Goal: Task Accomplishment & Management: Manage account settings

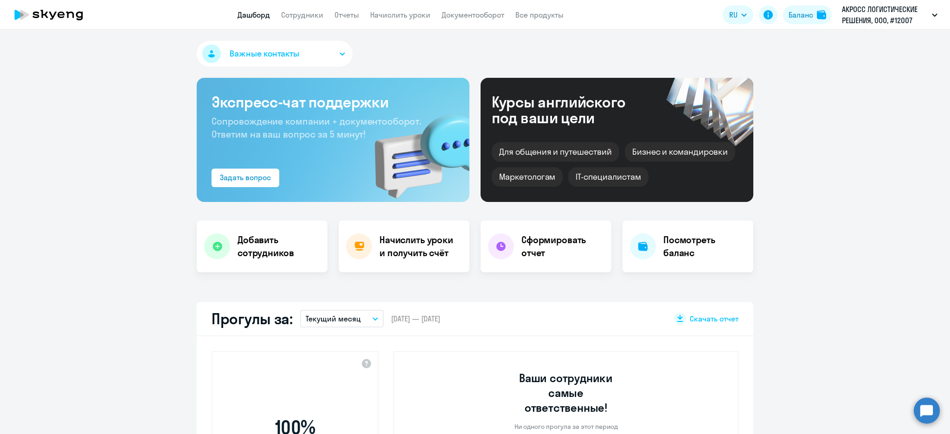
select select "30"
drag, startPoint x: 301, startPoint y: 9, endPoint x: 408, endPoint y: 81, distance: 128.6
click at [301, 10] on app-menu-item-link "Сотрудники" at bounding box center [302, 15] width 42 height 12
drag, startPoint x: 322, startPoint y: 25, endPoint x: 308, endPoint y: 13, distance: 18.1
click at [315, 18] on app-header "Дашборд Сотрудники Отчеты Начислить уроки Документооборот Все продукты Дашборд …" at bounding box center [475, 15] width 950 height 30
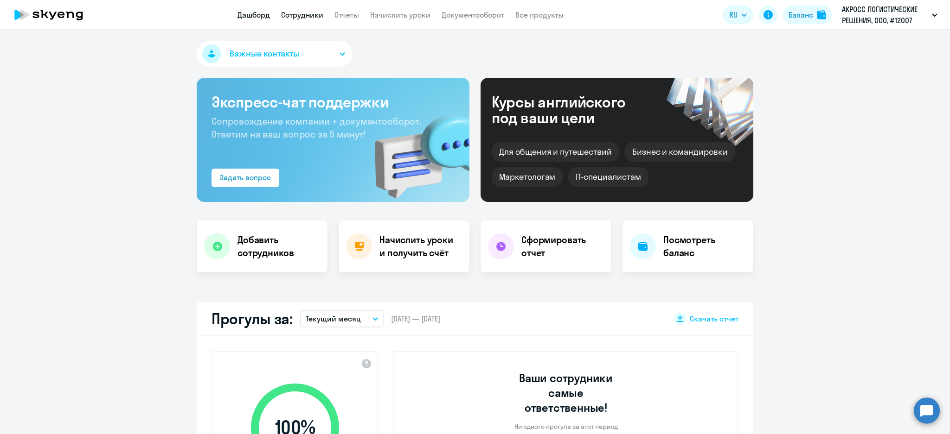
click at [302, 19] on link "Сотрудники" at bounding box center [302, 14] width 42 height 9
click at [308, 20] on app-header "Дашборд Сотрудники Отчеты Начислить уроки Документооборот Все продукты Дашборд …" at bounding box center [475, 15] width 950 height 30
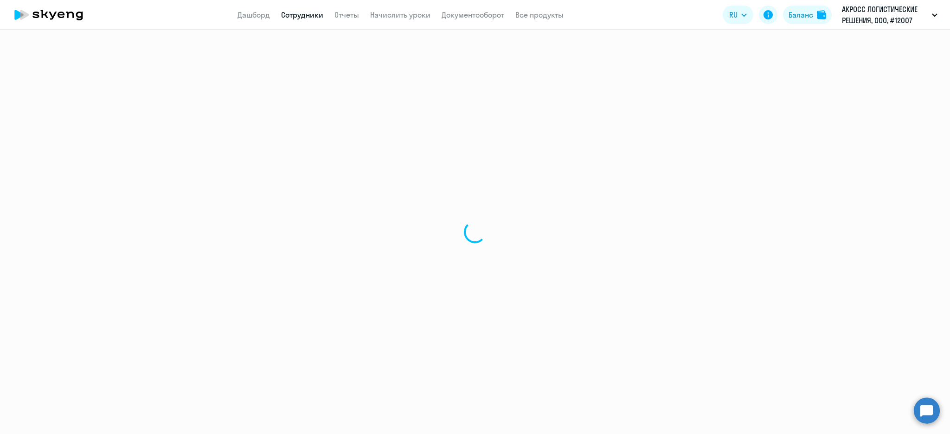
click at [297, 15] on link "Сотрудники" at bounding box center [302, 14] width 42 height 9
click at [298, 18] on link "Сотрудники" at bounding box center [302, 14] width 42 height 9
click at [267, 9] on app-menu-item-link "Дашборд" at bounding box center [253, 15] width 32 height 12
click at [245, 15] on link "Дашборд" at bounding box center [253, 14] width 32 height 9
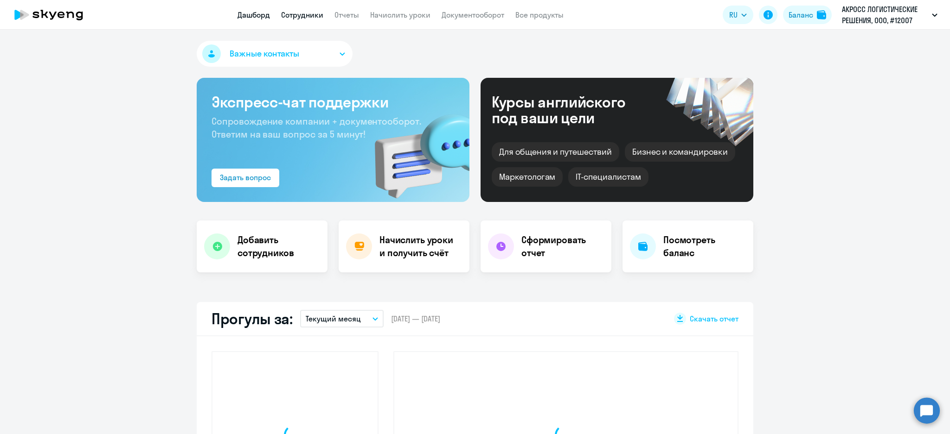
click at [307, 17] on link "Сотрудники" at bounding box center [302, 14] width 42 height 9
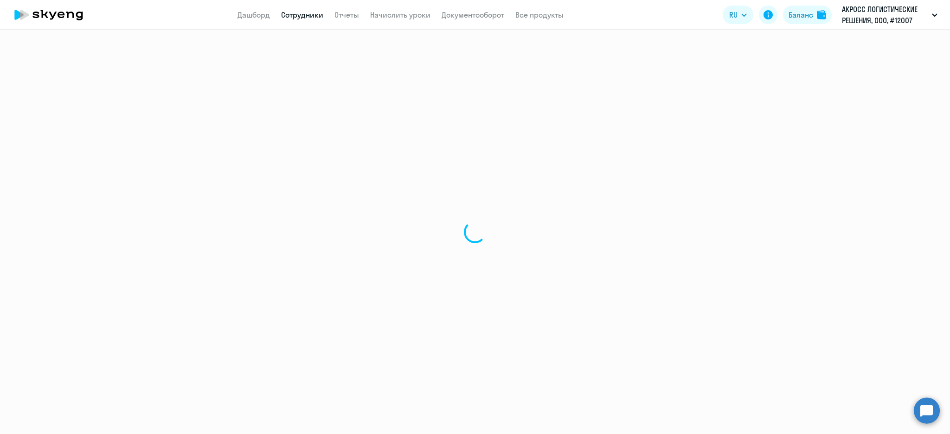
select select "30"
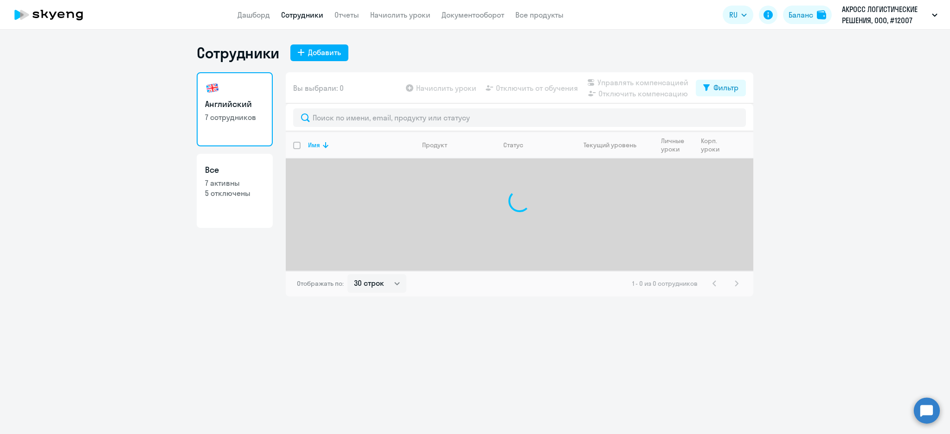
select select "30"
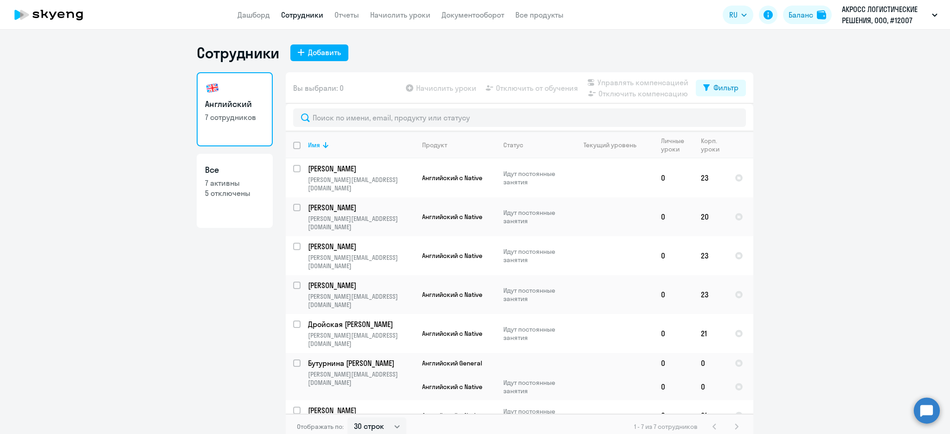
click at [392, 20] on app-header "Дашборд Сотрудники Отчеты Начислить уроки Документооборот Все продукты Дашборд …" at bounding box center [475, 15] width 950 height 30
click at [400, 9] on app-menu-item-link "Начислить уроки" at bounding box center [400, 15] width 60 height 12
click at [407, 12] on link "Начислить уроки" at bounding box center [400, 14] width 60 height 9
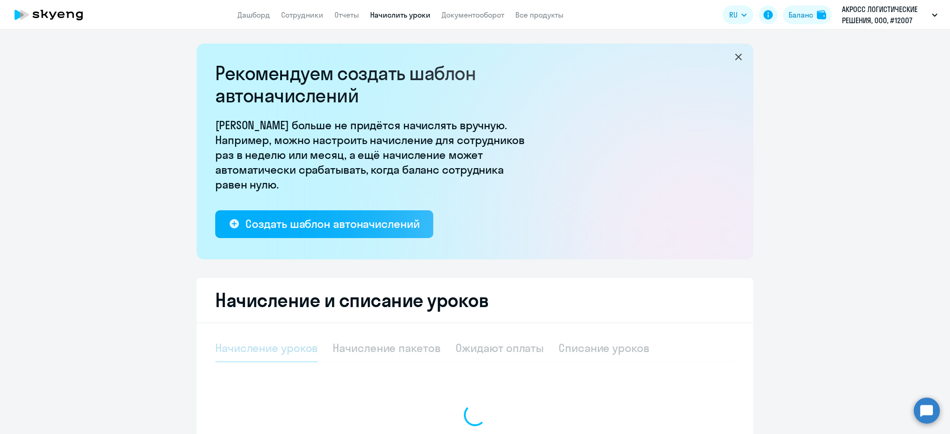
select select "10"
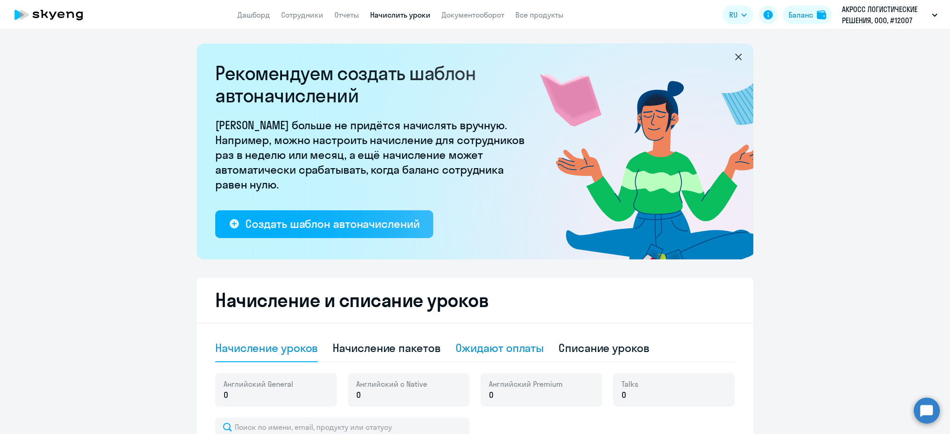
click at [529, 348] on div "Ожидают оплаты" at bounding box center [499, 348] width 89 height 15
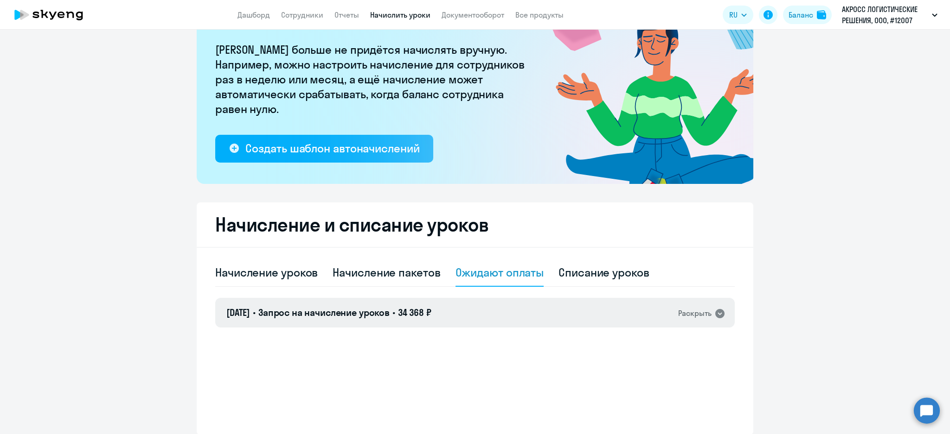
scroll to position [113, 0]
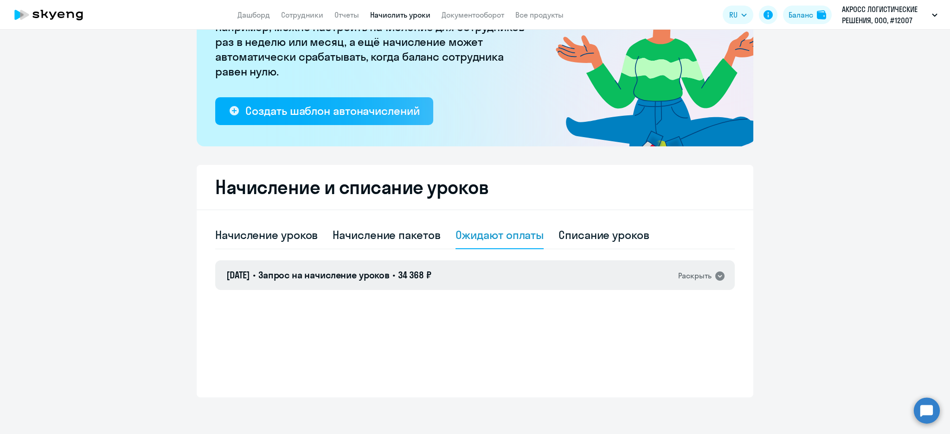
click at [517, 271] on div "08.09.2025 • Запрос на начисление уроков • 34 368 ₽ Раскрыть" at bounding box center [474, 276] width 519 height 30
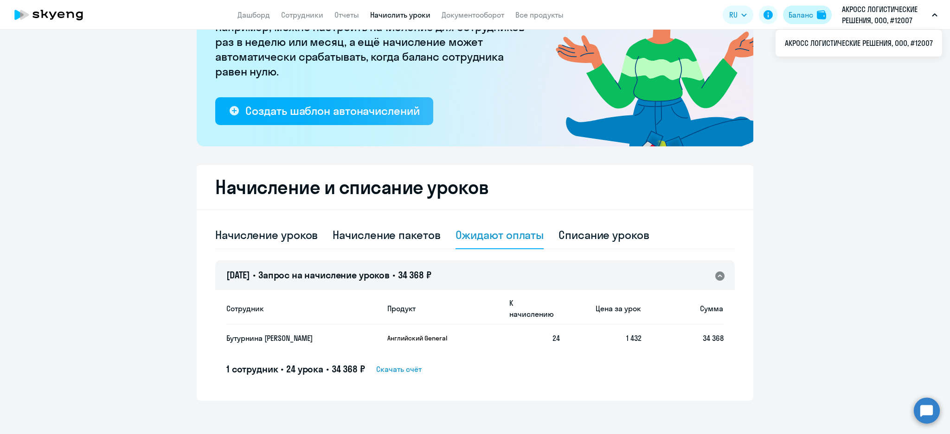
click at [810, 14] on div "Баланс" at bounding box center [800, 14] width 25 height 11
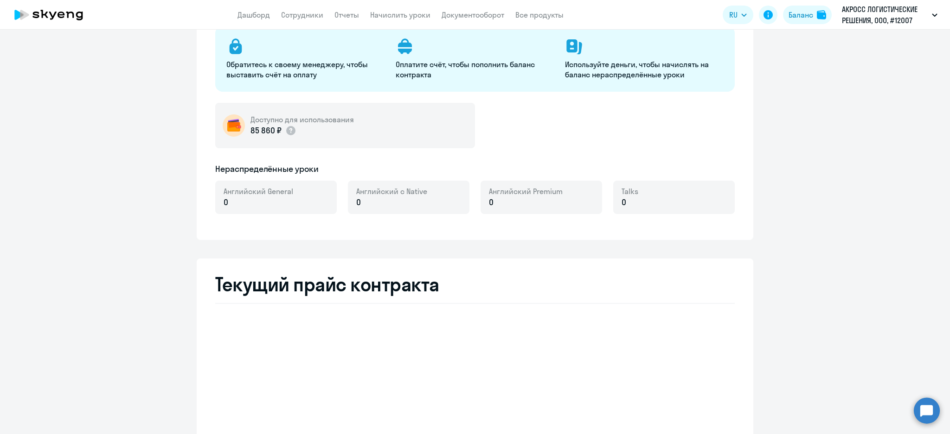
select select "english_adult_not_native_speaker"
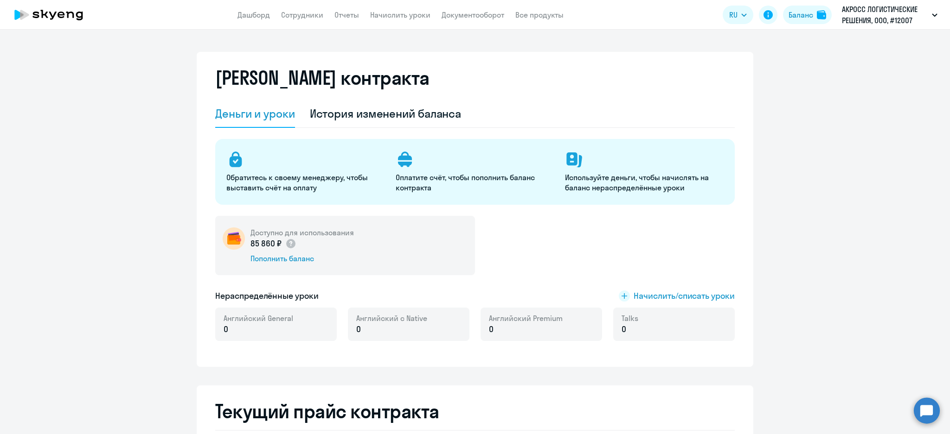
drag, startPoint x: 421, startPoint y: 118, endPoint x: 423, endPoint y: 137, distance: 19.1
click at [418, 117] on div "История изменений баланса" at bounding box center [386, 113] width 152 height 15
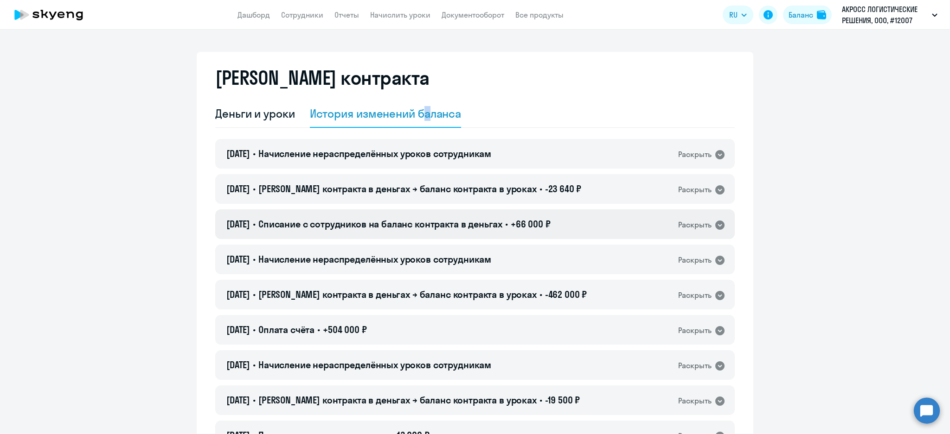
click at [431, 225] on span "Списание с сотрудников на баланс контракта в деньгах" at bounding box center [380, 224] width 244 height 12
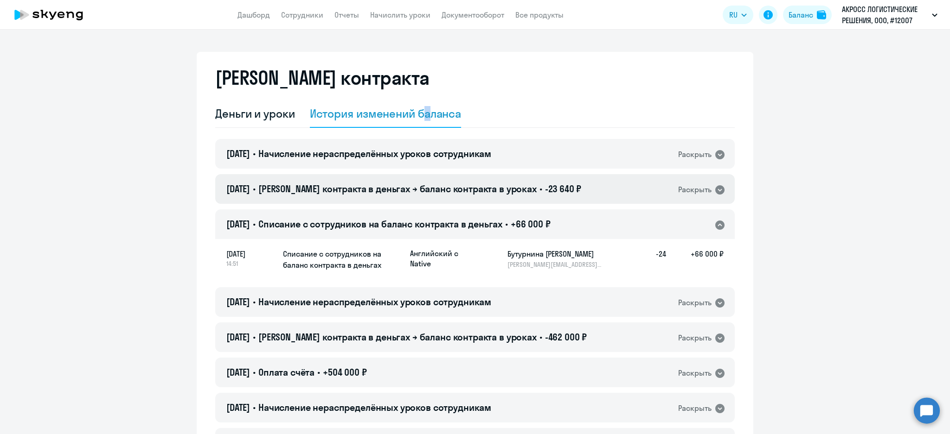
click at [441, 188] on span "Баланс контракта в деньгах → баланс контракта в уроках" at bounding box center [397, 189] width 278 height 12
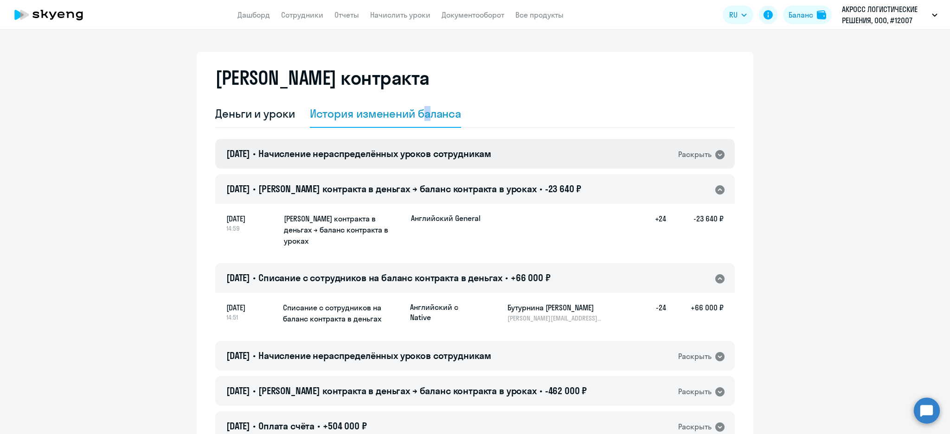
click at [443, 153] on span "Начисление нераспределённых уроков сотрудникам" at bounding box center [374, 154] width 233 height 12
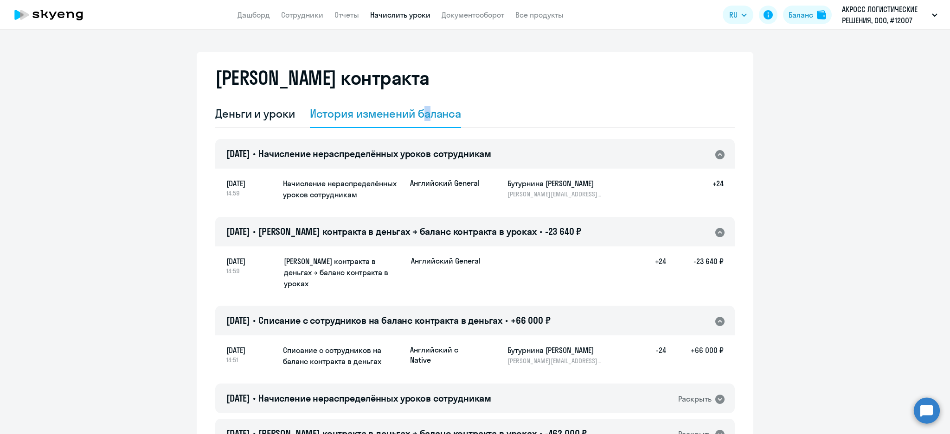
click at [402, 13] on link "Начислить уроки" at bounding box center [400, 14] width 60 height 9
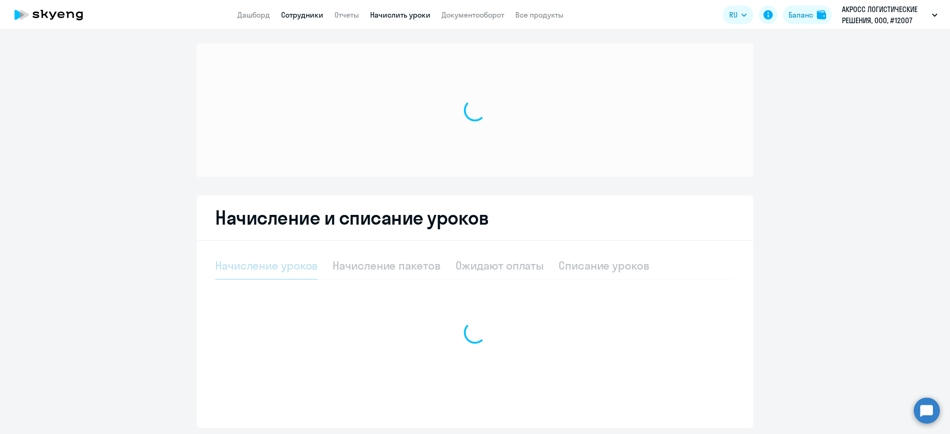
click at [290, 13] on link "Сотрудники" at bounding box center [302, 14] width 42 height 9
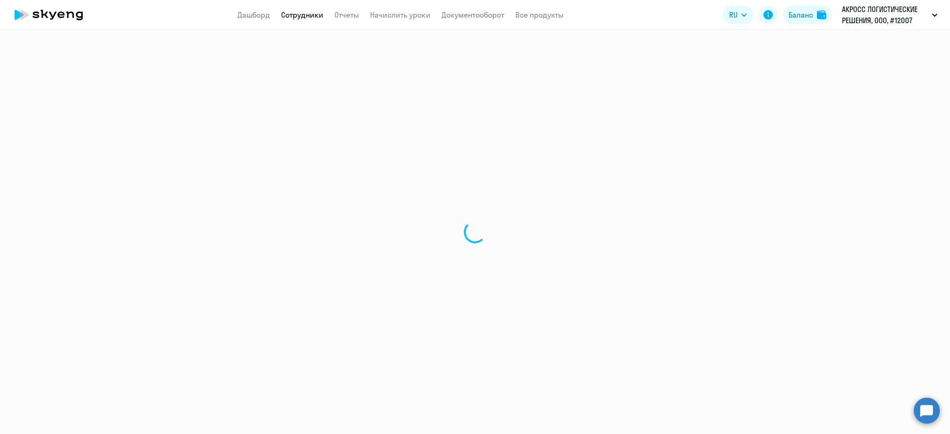
select select "30"
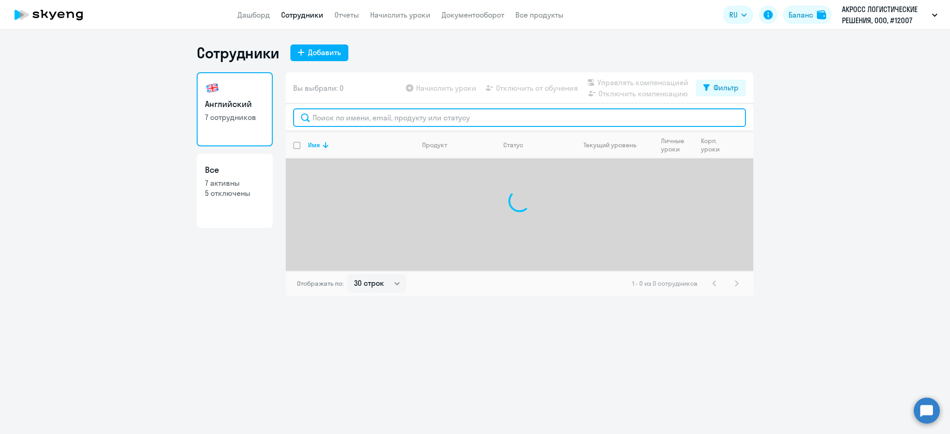
click at [355, 122] on input "text" at bounding box center [519, 118] width 453 height 19
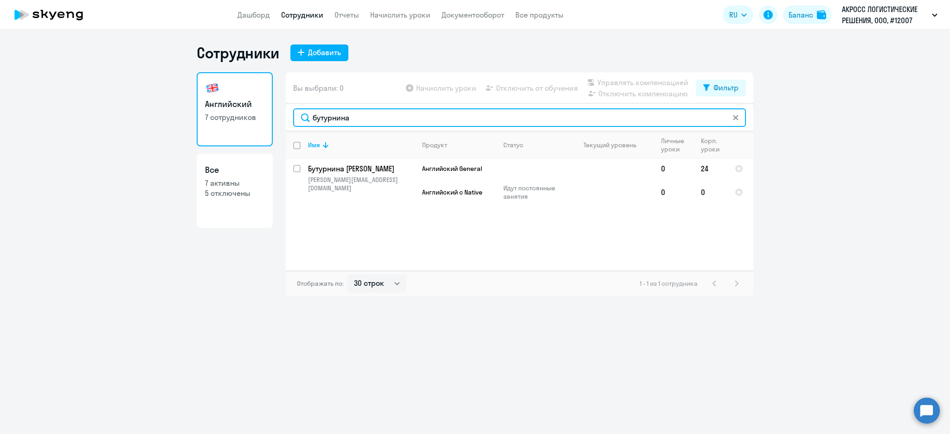
type input "бутурнина"
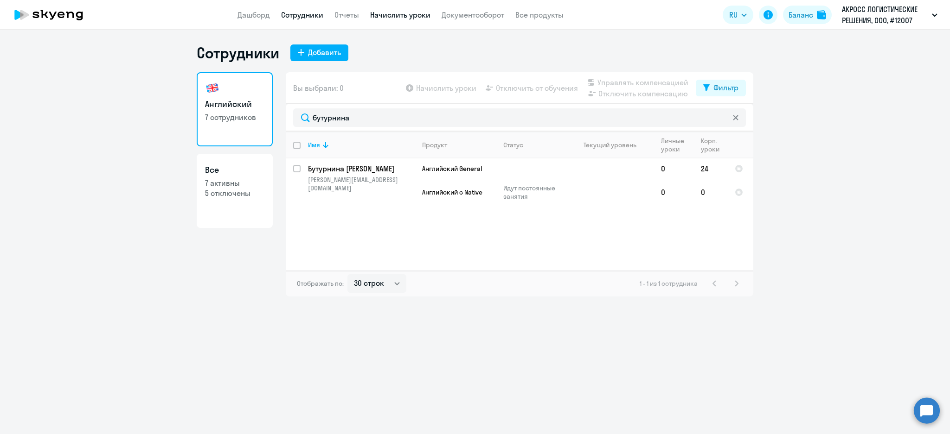
click at [386, 14] on link "Начислить уроки" at bounding box center [400, 14] width 60 height 9
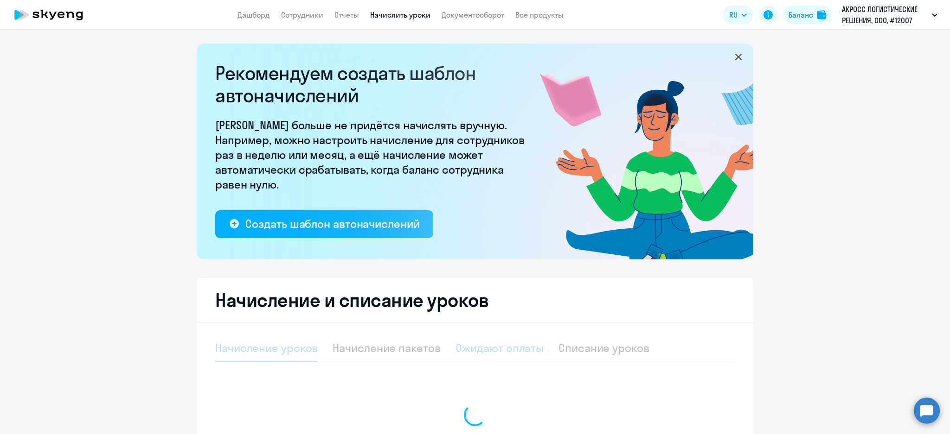
select select "10"
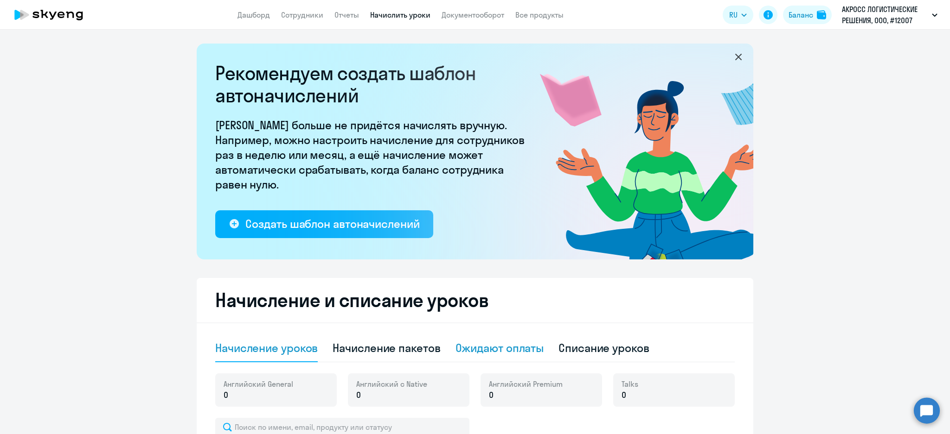
click at [494, 349] on div "Ожидают оплаты" at bounding box center [499, 348] width 89 height 15
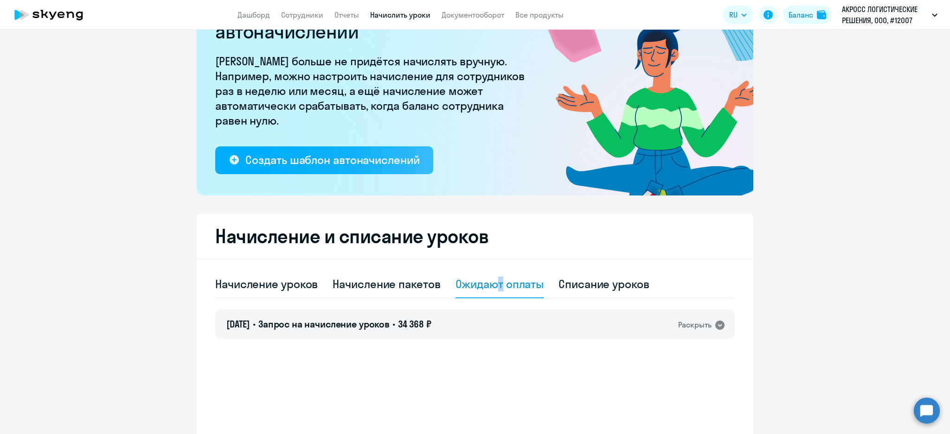
scroll to position [113, 0]
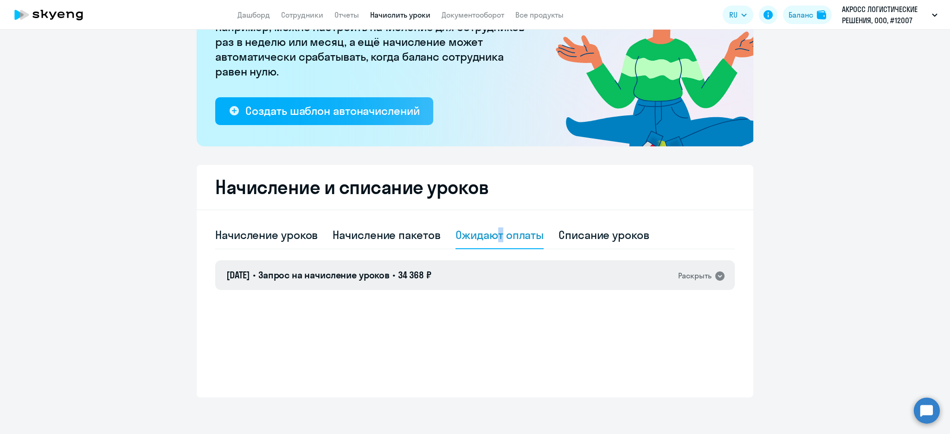
click at [457, 273] on div "08.09.2025 • Запрос на начисление уроков • 34 368 ₽ Раскрыть" at bounding box center [474, 276] width 519 height 30
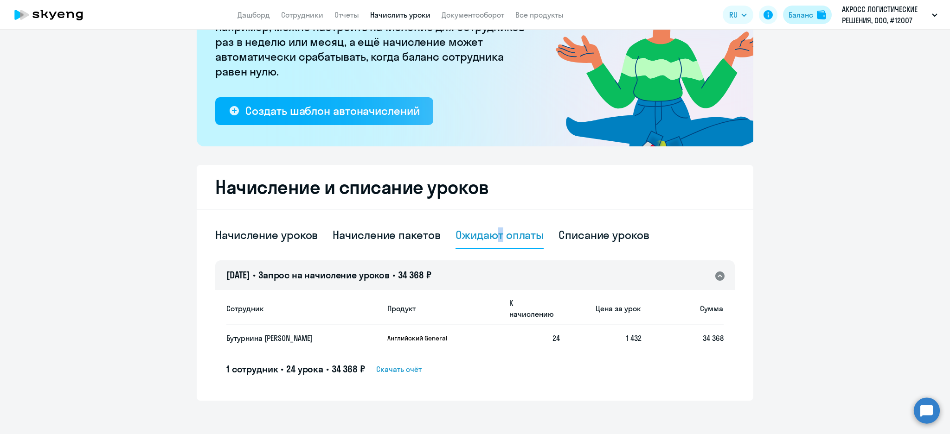
click at [807, 12] on div "Баланс" at bounding box center [800, 14] width 25 height 11
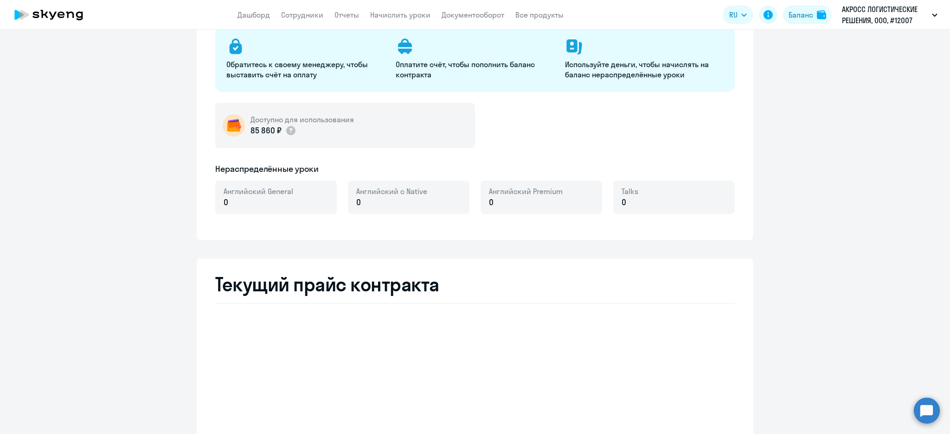
select select "english_adult_not_native_speaker"
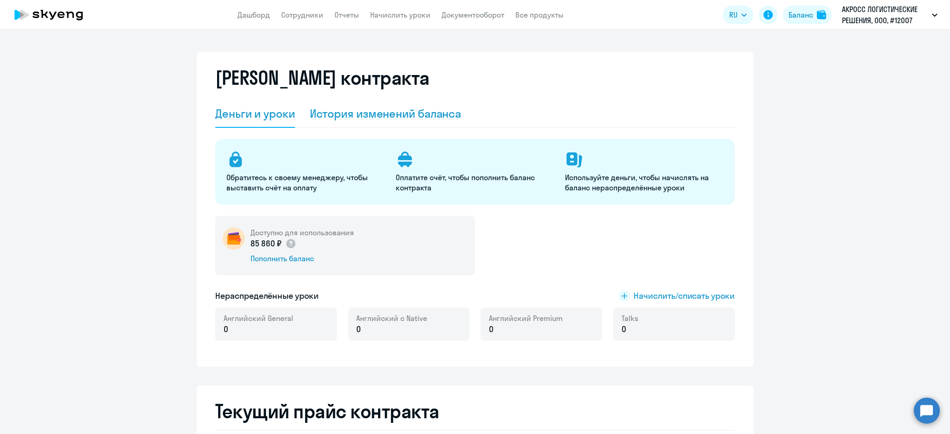
click at [383, 117] on div "История изменений баланса" at bounding box center [386, 113] width 152 height 15
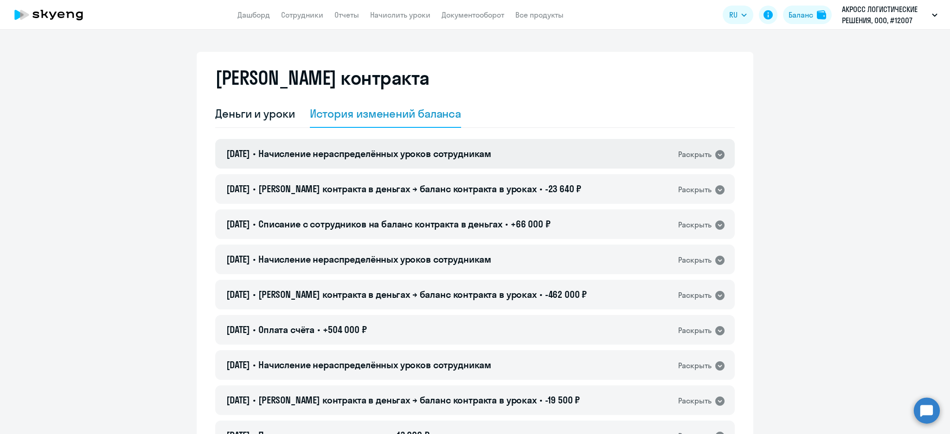
click at [487, 157] on span "Начисление нераспределённых уроков сотрудникам" at bounding box center [374, 154] width 233 height 12
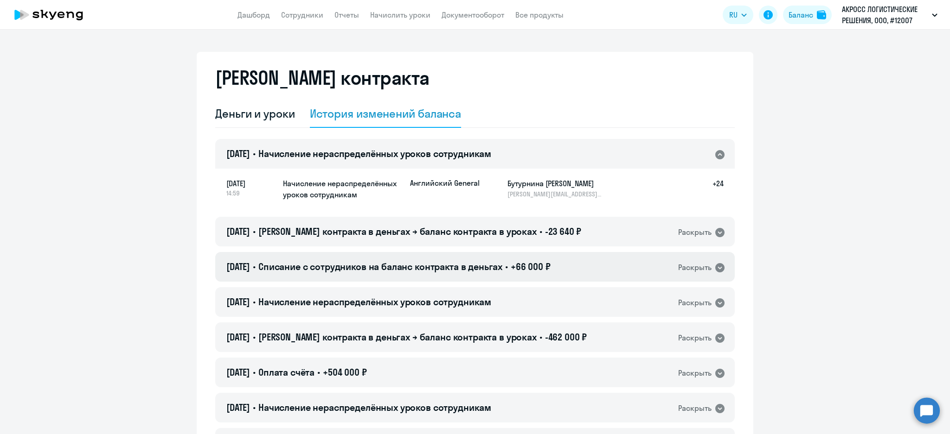
click at [499, 253] on div "08.09.2025 • Списание с сотрудников на баланс контракта в деньгах • +66 000 ₽ Р…" at bounding box center [474, 267] width 519 height 30
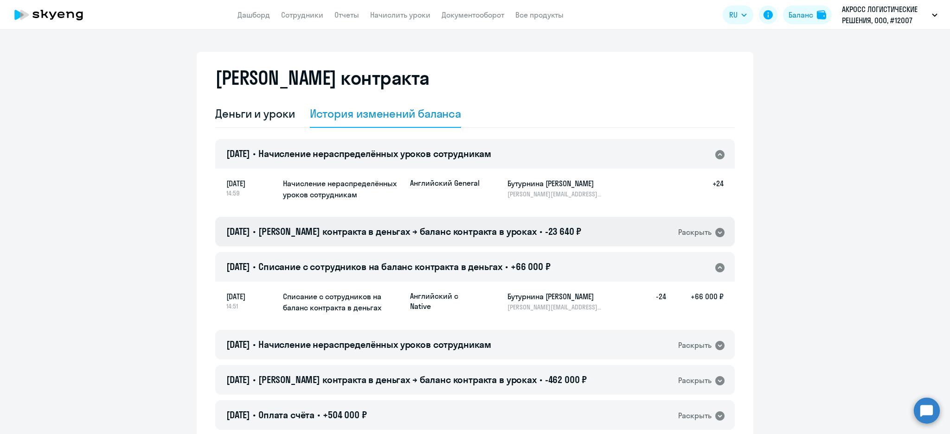
click at [518, 229] on span "Баланс контракта в деньгах → баланс контракта в уроках" at bounding box center [397, 232] width 278 height 12
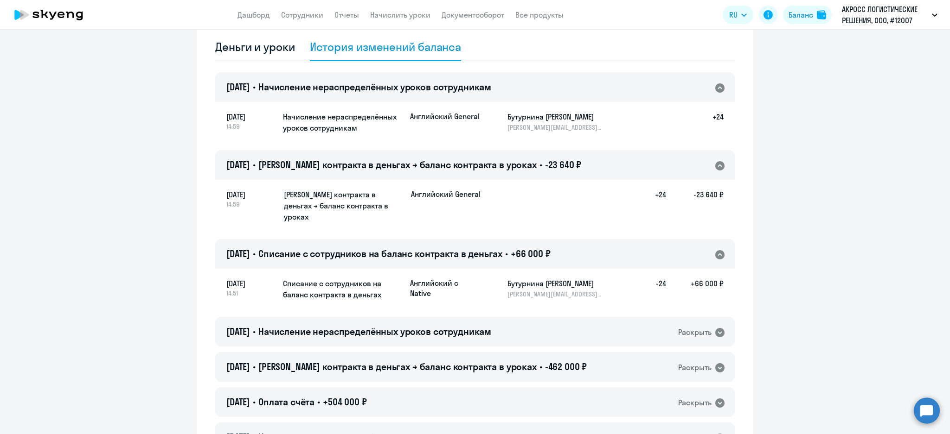
scroll to position [123, 0]
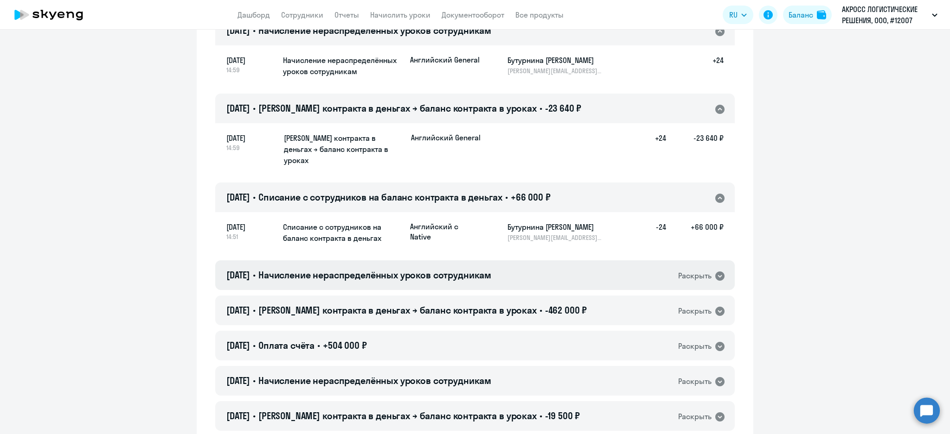
click at [473, 269] on span "Начисление нераспределённых уроков сотрудникам" at bounding box center [374, 275] width 233 height 12
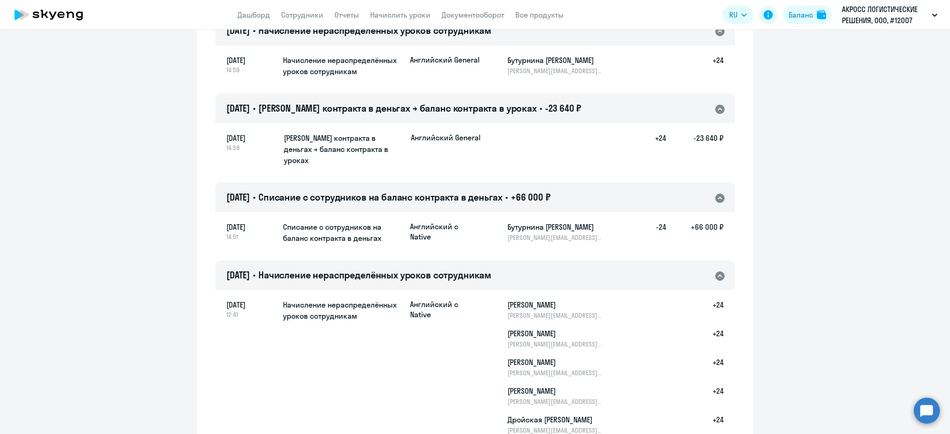
click at [473, 269] on span "Начисление нераспределённых уроков сотрудникам" at bounding box center [374, 275] width 233 height 12
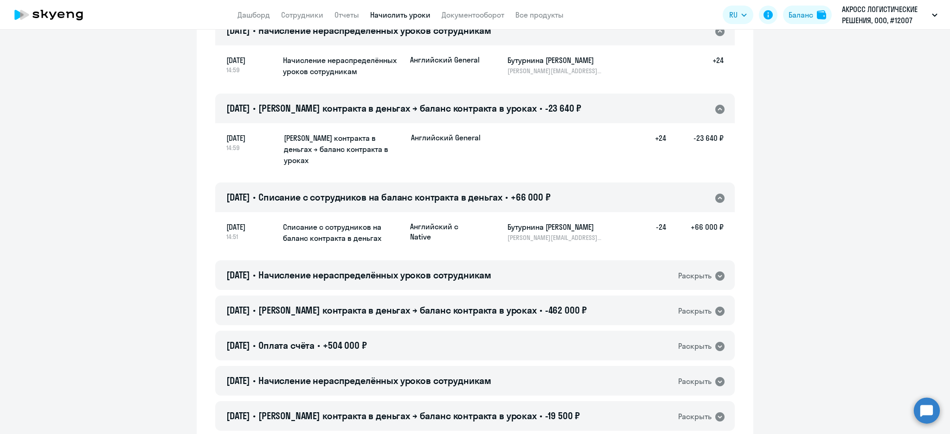
click at [412, 16] on link "Начислить уроки" at bounding box center [400, 14] width 60 height 9
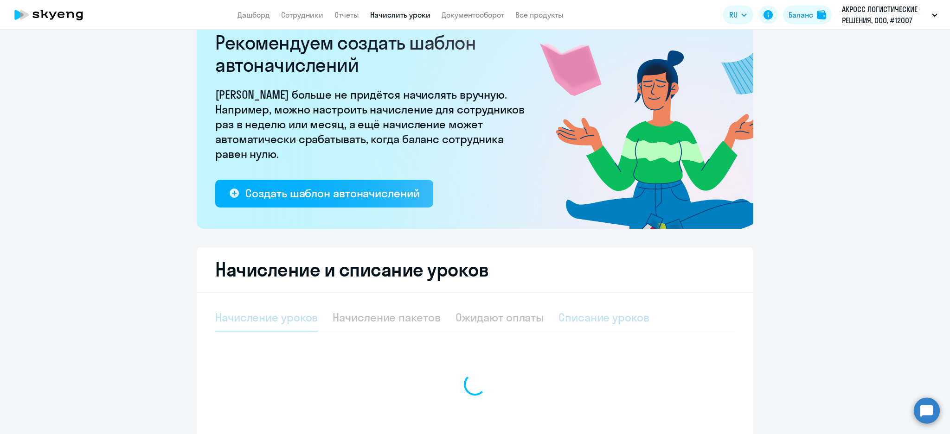
select select "10"
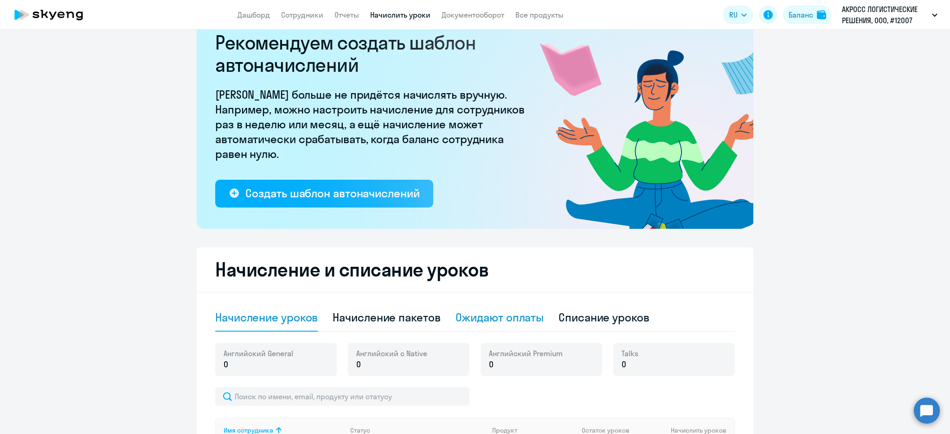
click at [506, 317] on div "Ожидают оплаты" at bounding box center [499, 317] width 89 height 15
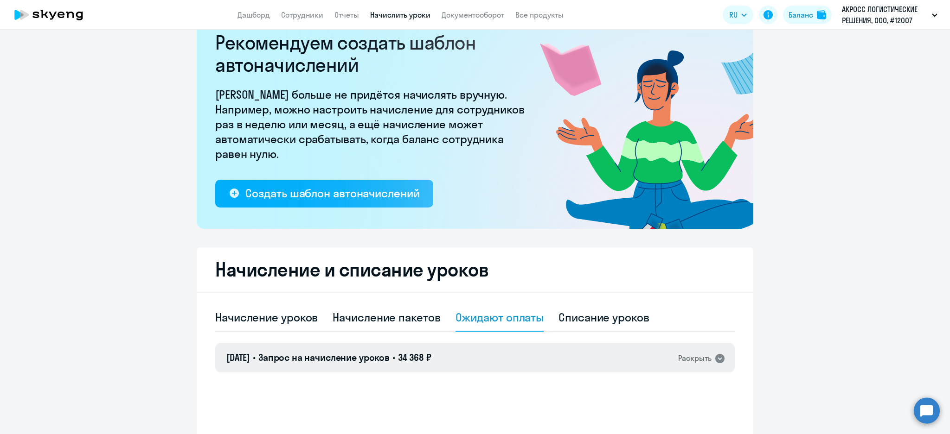
click at [576, 347] on div "08.09.2025 • Запрос на начисление уроков • 34 368 ₽ Раскрыть" at bounding box center [474, 358] width 519 height 30
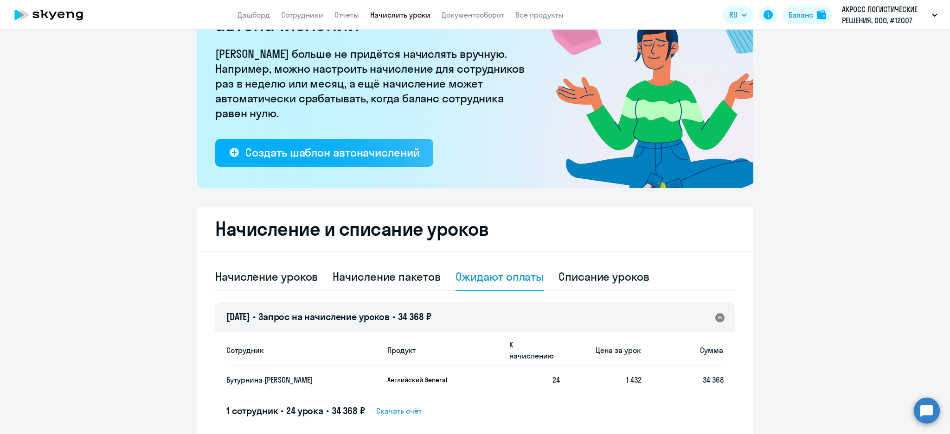
scroll to position [92, 0]
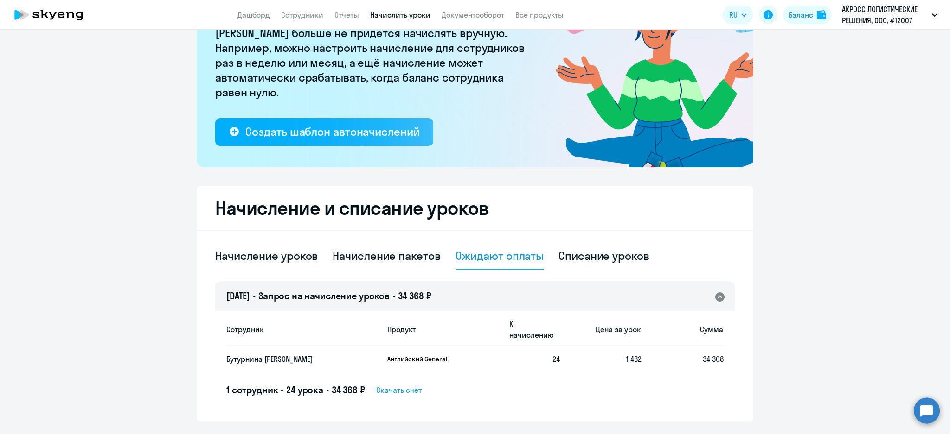
click at [418, 235] on div "Начисление и списание уроков Начисление уроков Начисление пакетов Ожидают оплат…" at bounding box center [475, 304] width 556 height 236
click at [396, 258] on div "Начисление пакетов" at bounding box center [386, 256] width 108 height 15
select select "10"
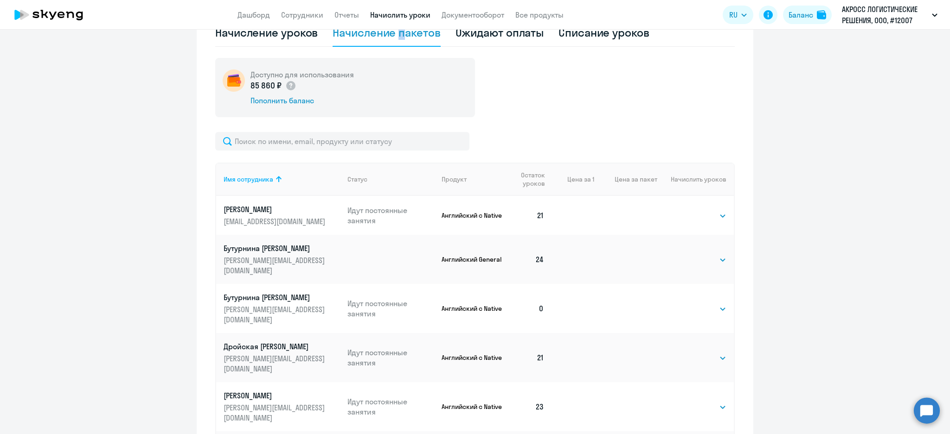
scroll to position [402, 0]
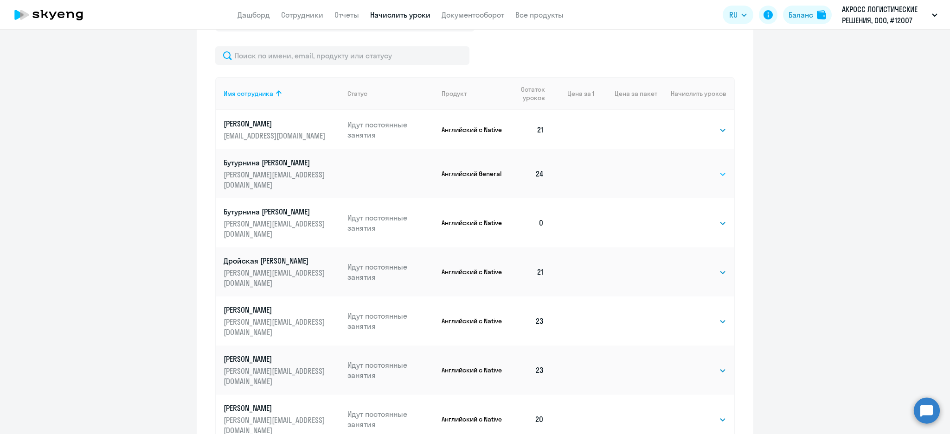
click at [709, 180] on select "Выбрать 4 8 16 32 64 96 128" at bounding box center [707, 174] width 38 height 11
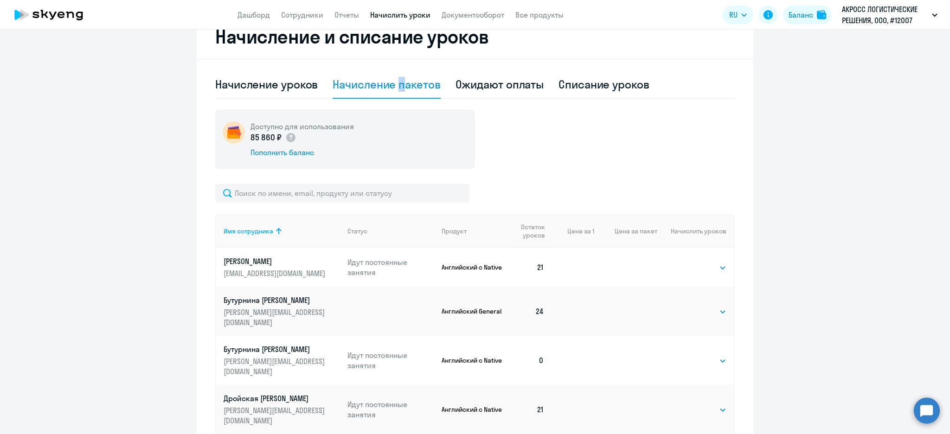
scroll to position [92, 0]
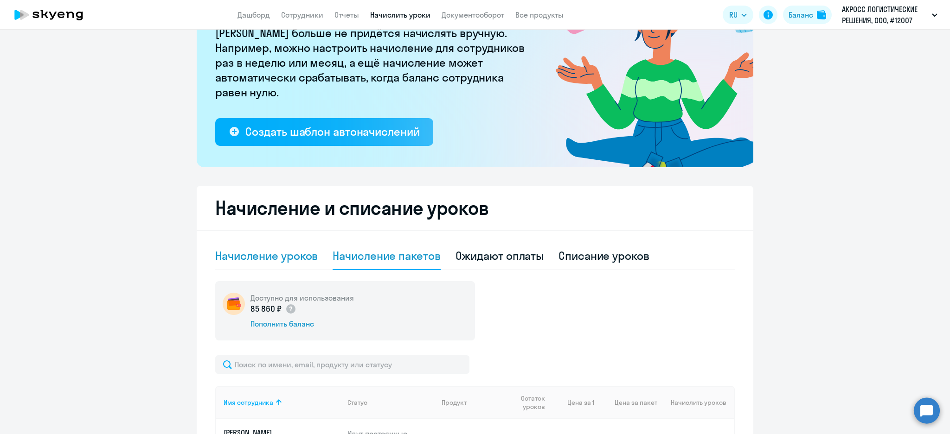
click at [287, 253] on div "Начисление уроков" at bounding box center [266, 256] width 102 height 15
select select "10"
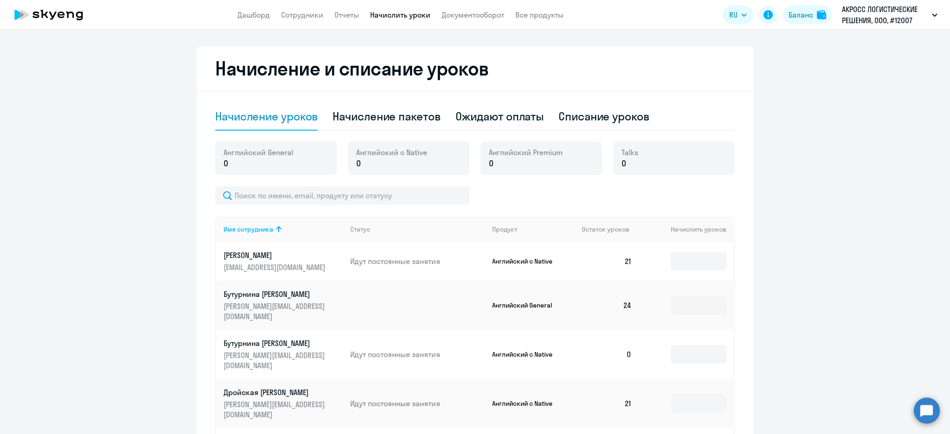
scroll to position [278, 0]
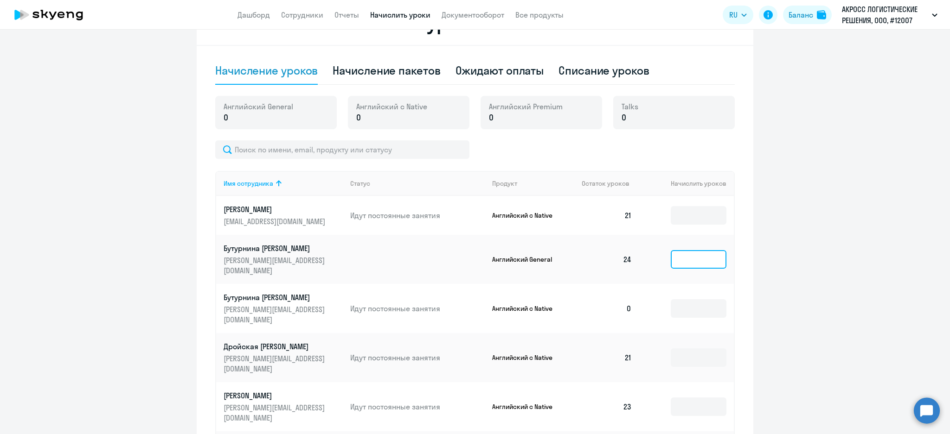
click at [694, 269] on input at bounding box center [698, 259] width 56 height 19
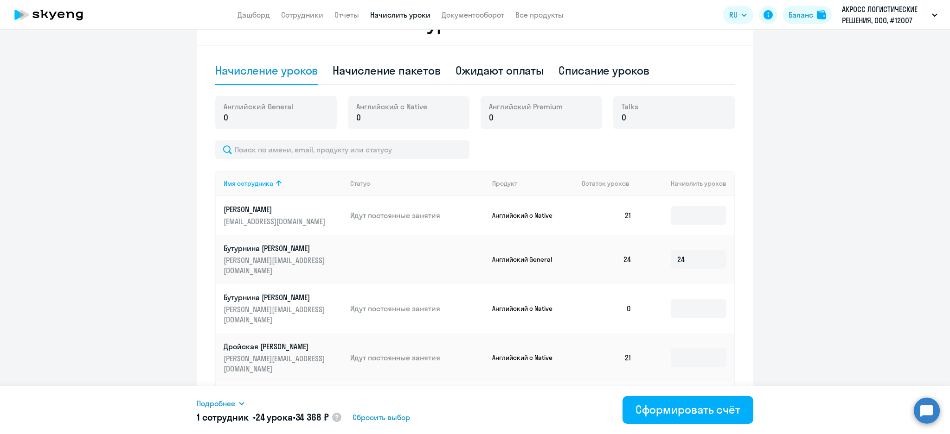
click at [242, 406] on icon at bounding box center [241, 403] width 7 height 7
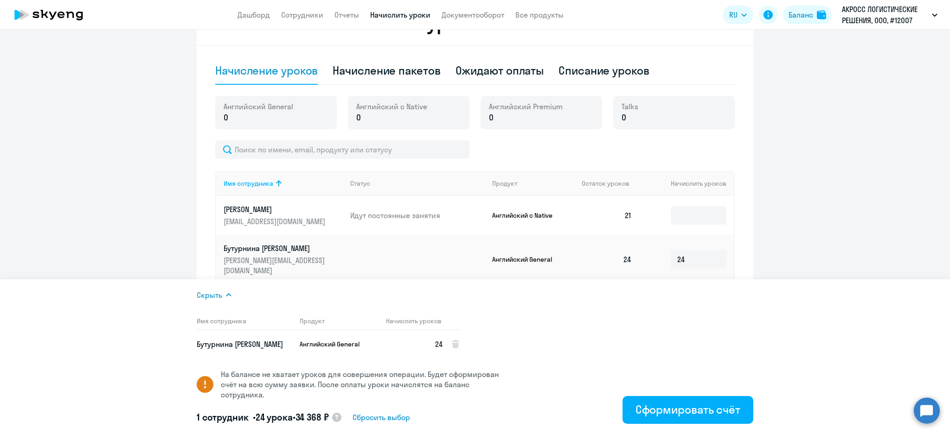
click at [114, 212] on ng-component "Рекомендуем создать шаблон автоначислений Уроки больше не придётся начислять вр…" at bounding box center [475, 193] width 950 height 854
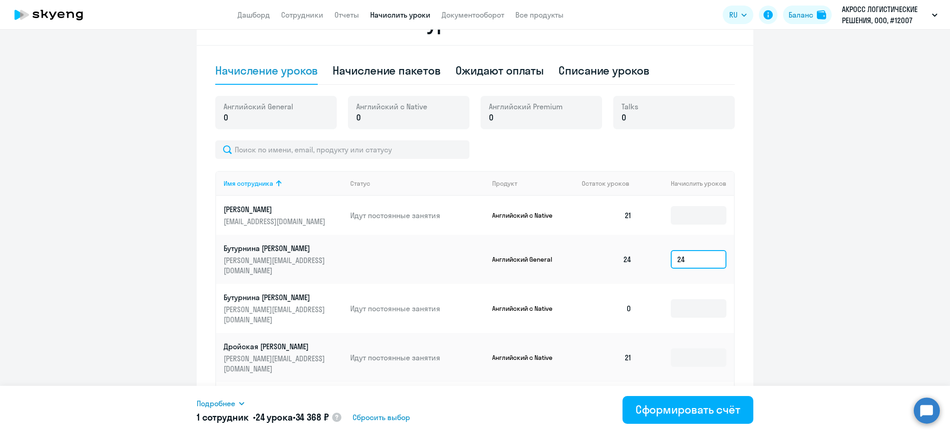
click at [688, 265] on input "24" at bounding box center [698, 259] width 56 height 19
type input "2"
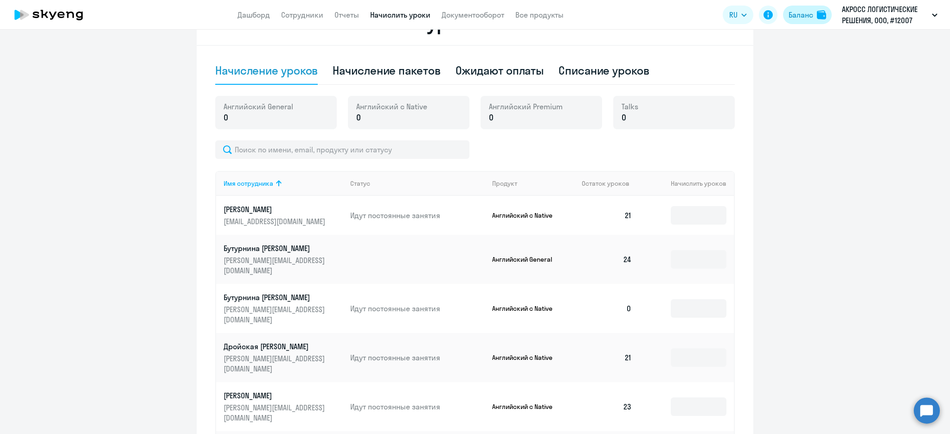
click at [827, 13] on div at bounding box center [822, 14] width 11 height 9
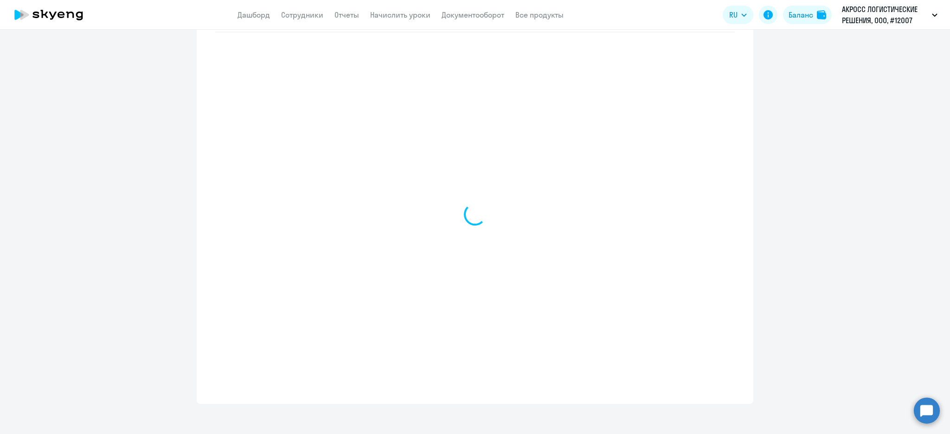
select select "english_adult_not_native_speaker"
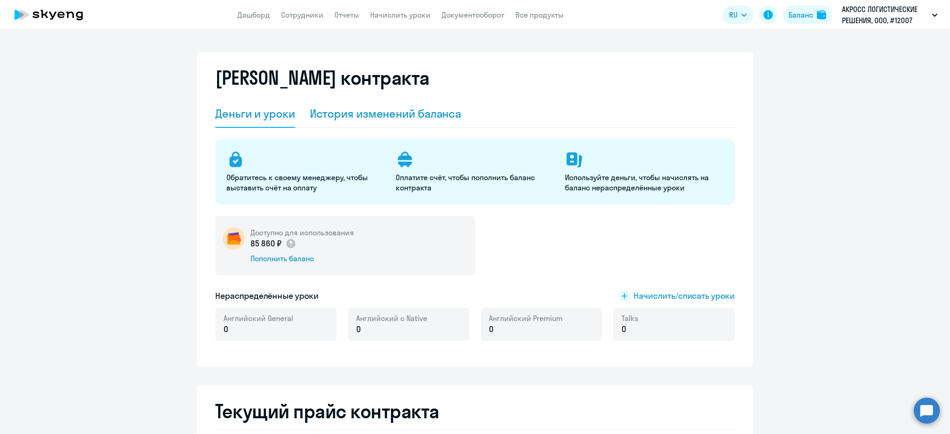
click at [392, 110] on div "История изменений баланса" at bounding box center [386, 113] width 152 height 15
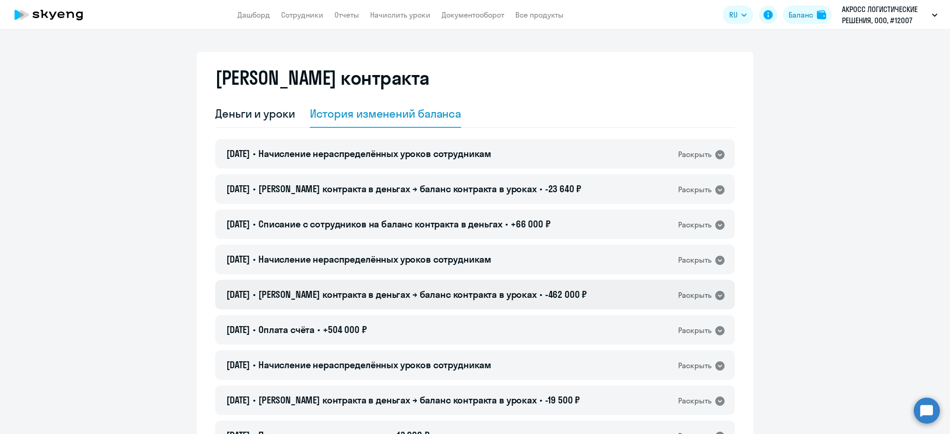
click at [595, 290] on div "11.08.2025 • Баланс контракта в деньгах → баланс контракта в уроках • -462 000 …" at bounding box center [474, 295] width 519 height 30
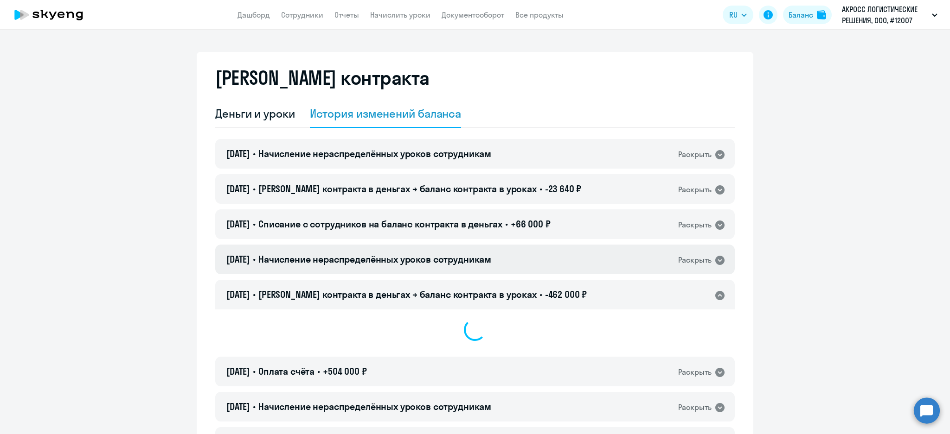
click at [595, 259] on div "11.08.2025 • Начисление нераспределённых уроков сотрудникам Раскрыть" at bounding box center [474, 260] width 519 height 30
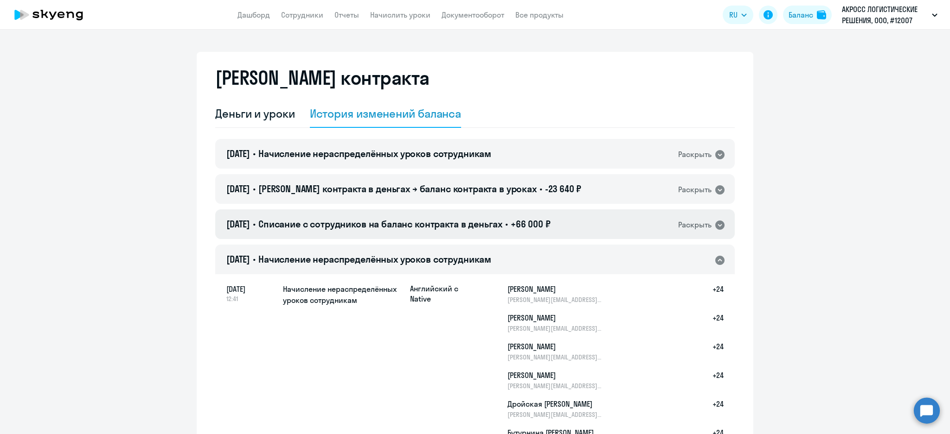
click at [592, 229] on div "08.09.2025 • Списание с сотрудников на баланс контракта в деньгах • +66 000 ₽ Р…" at bounding box center [474, 225] width 519 height 30
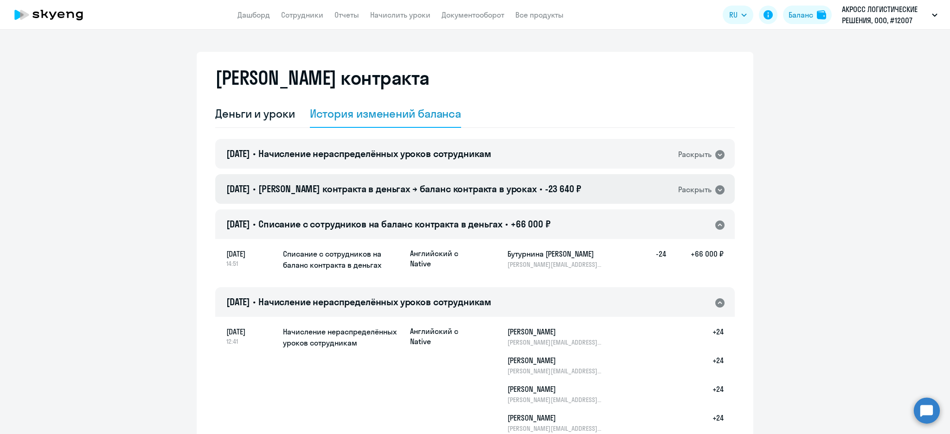
click at [605, 198] on div "08.09.2025 • Баланс контракта в деньгах → баланс контракта в уроках • -23 640 ₽…" at bounding box center [474, 189] width 519 height 30
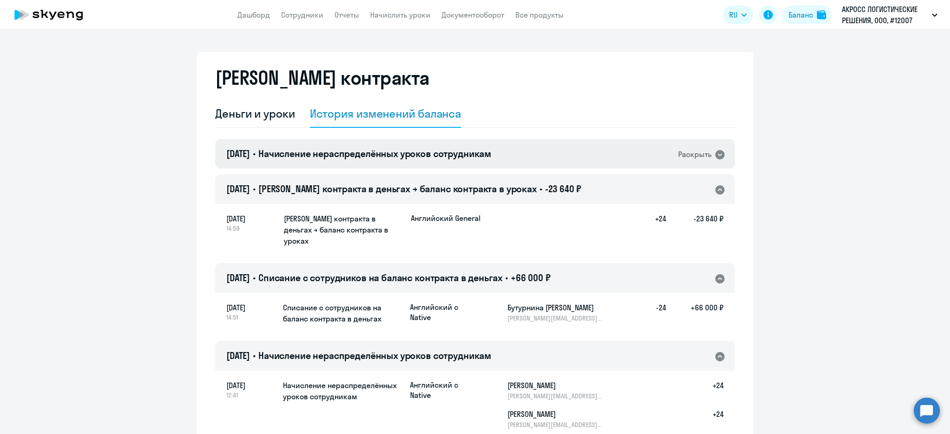
click at [579, 151] on div "08.09.2025 • Начисление нераспределённых уроков сотрудникам Раскрыть" at bounding box center [474, 154] width 519 height 30
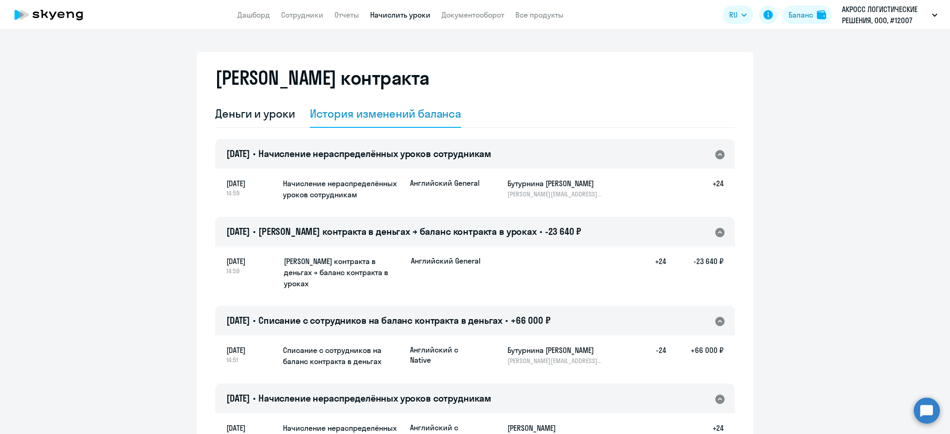
click at [384, 13] on link "Начислить уроки" at bounding box center [400, 14] width 60 height 9
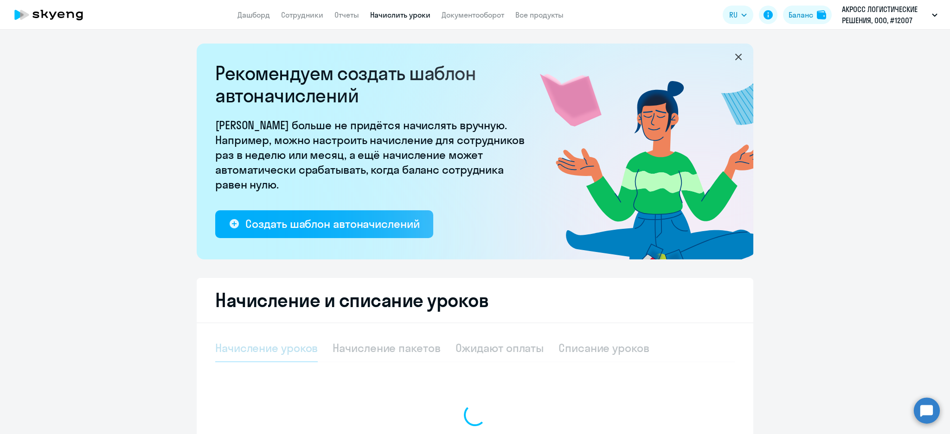
select select "10"
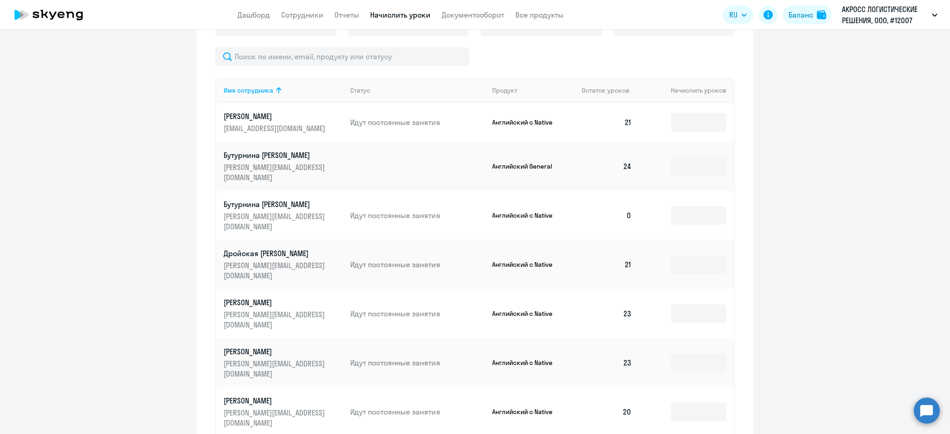
scroll to position [185, 0]
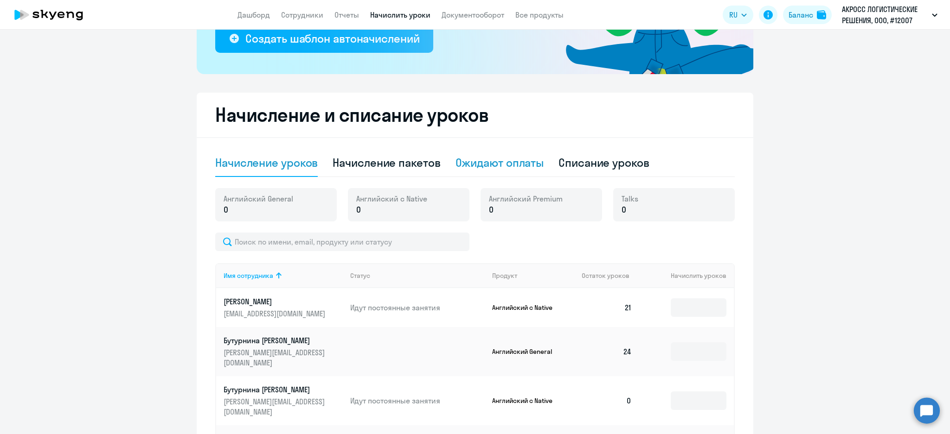
drag, startPoint x: 379, startPoint y: 165, endPoint x: 478, endPoint y: 175, distance: 99.3
click at [379, 164] on div "Начисление пакетов" at bounding box center [386, 162] width 108 height 15
select select "10"
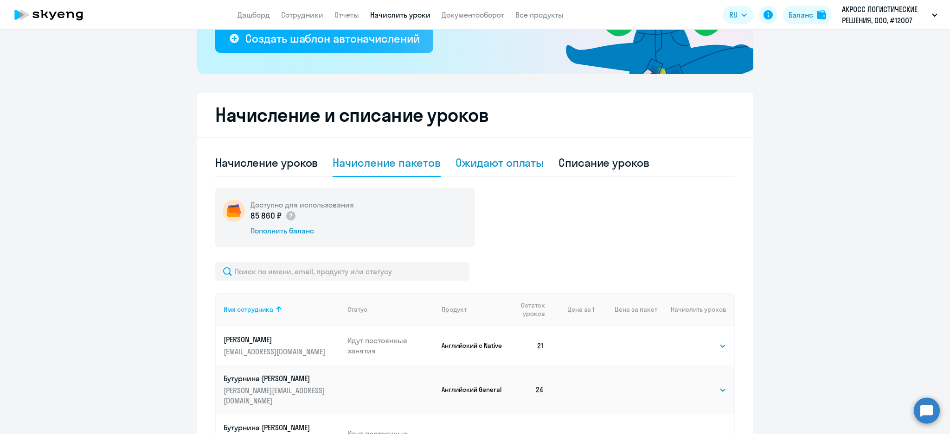
click at [510, 165] on div "Ожидают оплаты" at bounding box center [499, 162] width 89 height 15
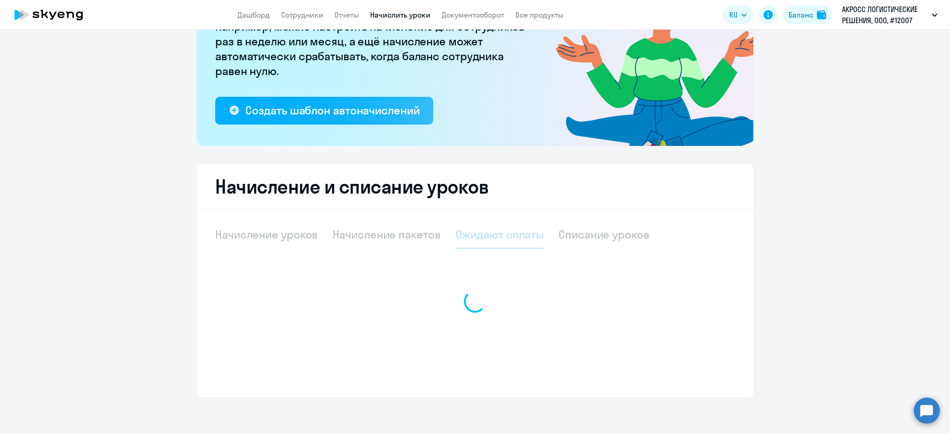
scroll to position [113, 0]
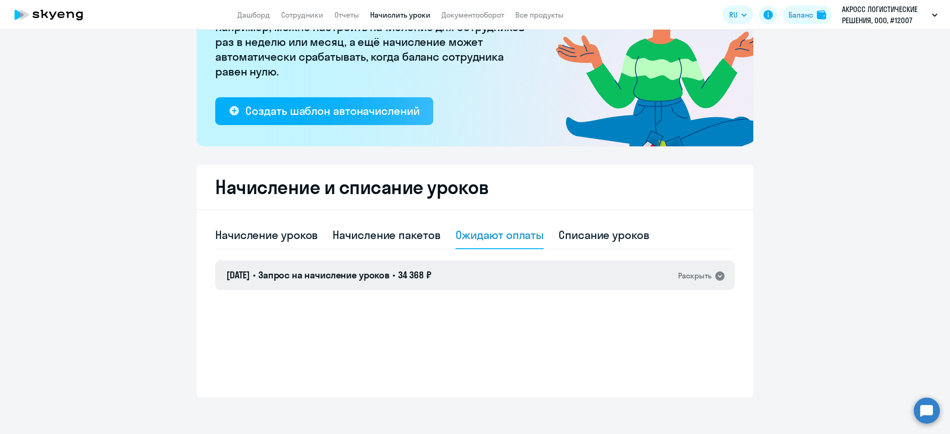
drag, startPoint x: 581, startPoint y: 284, endPoint x: 582, endPoint y: 290, distance: 5.6
click at [580, 286] on div "08.09.2025 • Запрос на начисление уроков • 34 368 ₽ Раскрыть" at bounding box center [474, 276] width 519 height 30
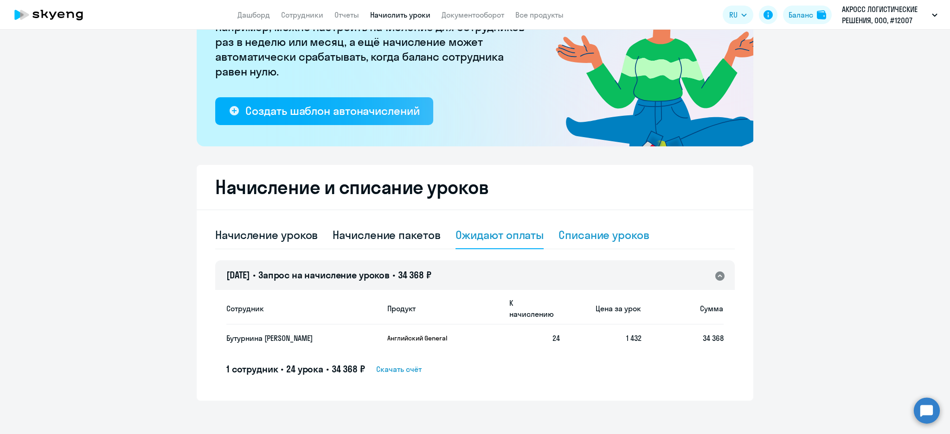
click at [605, 237] on div "Списание уроков" at bounding box center [603, 235] width 91 height 15
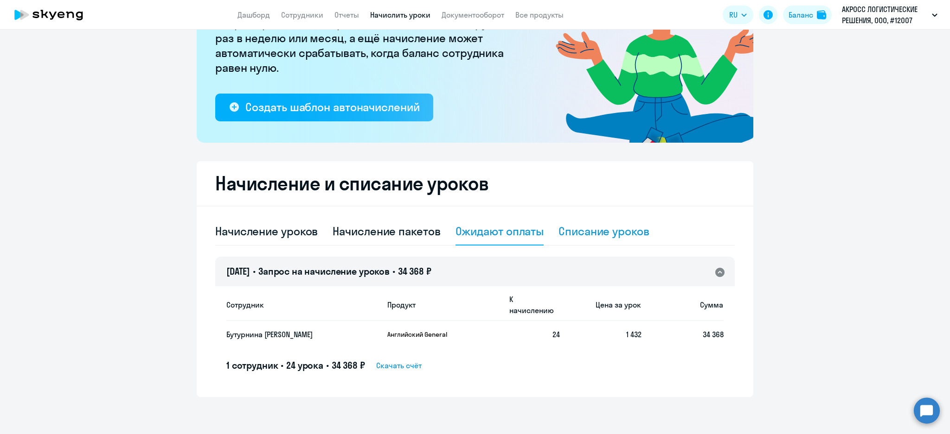
select select "10"
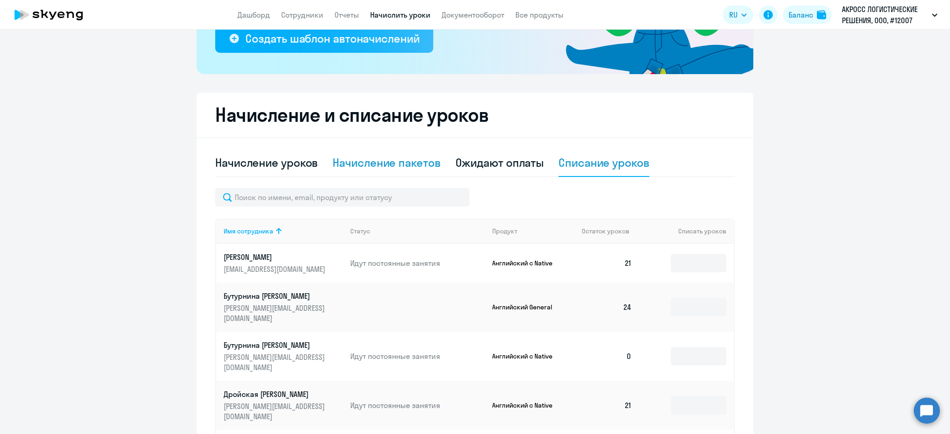
click at [389, 164] on div "Начисление пакетов" at bounding box center [386, 162] width 108 height 15
select select "10"
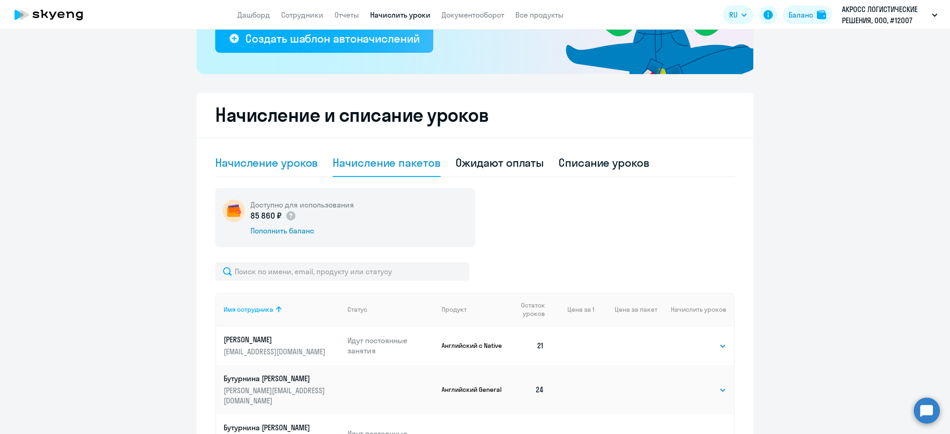
click at [261, 160] on div "Начисление уроков" at bounding box center [266, 162] width 102 height 15
select select "10"
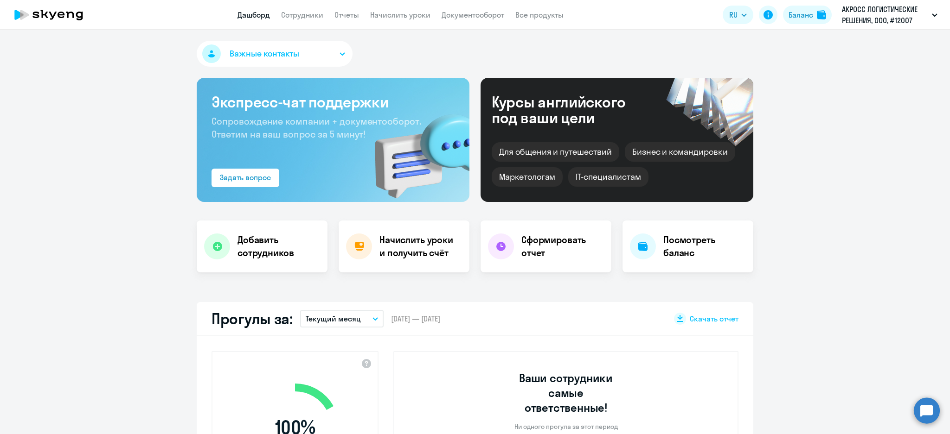
click at [407, 18] on link "Начислить уроки" at bounding box center [400, 14] width 60 height 9
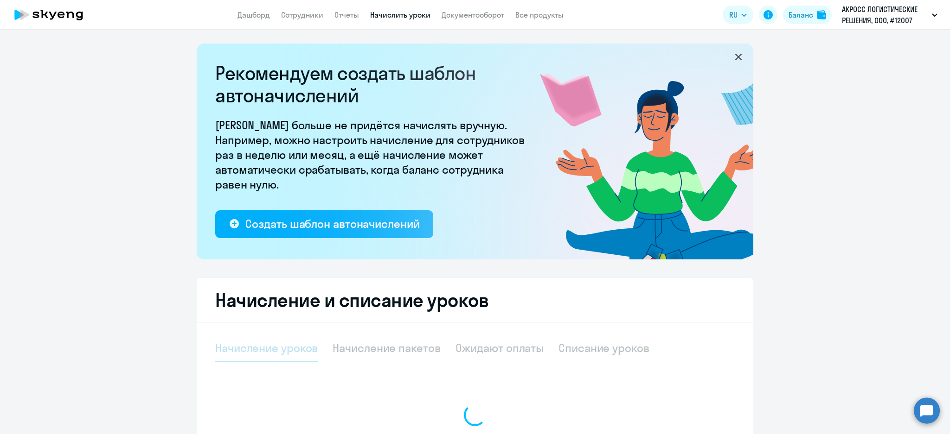
select select "10"
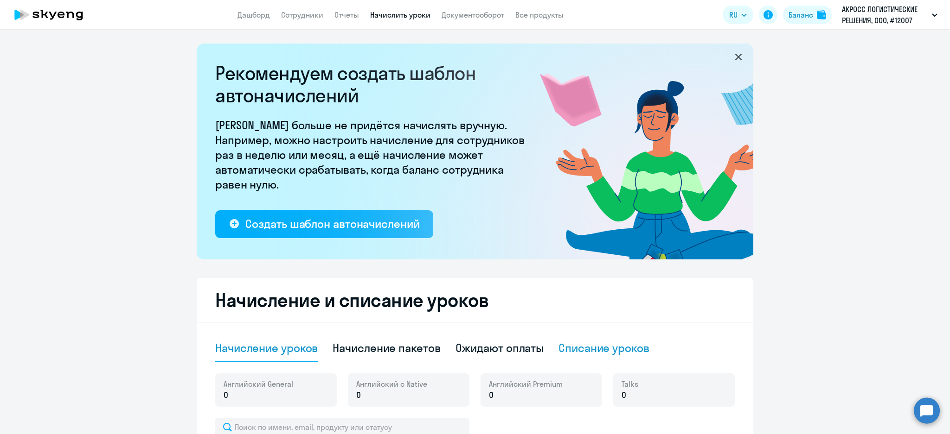
click at [571, 345] on div "Списание уроков" at bounding box center [603, 348] width 91 height 15
select select "10"
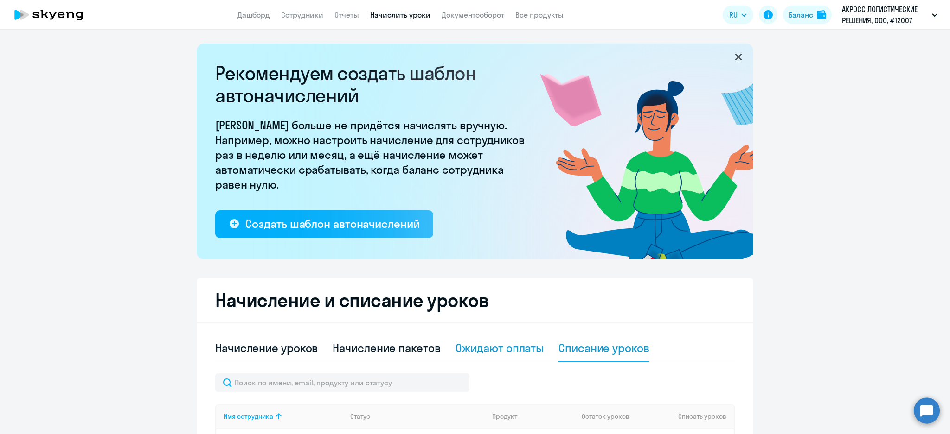
click at [515, 346] on div "Ожидают оплаты" at bounding box center [499, 348] width 89 height 15
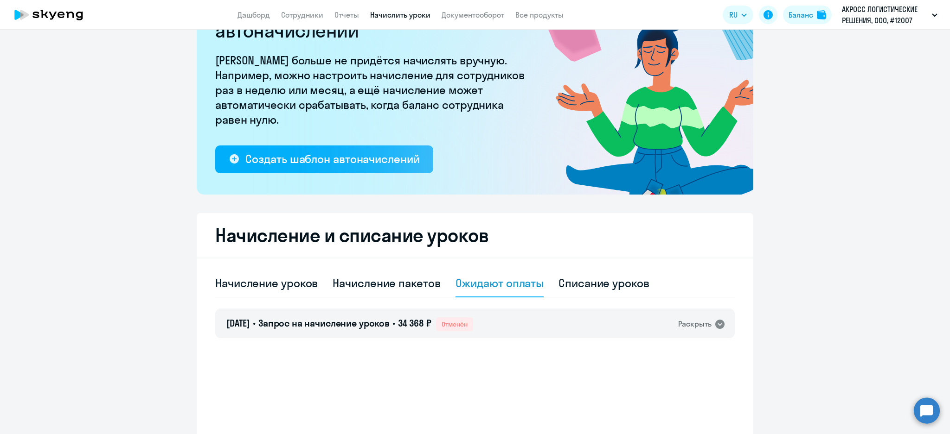
scroll to position [113, 0]
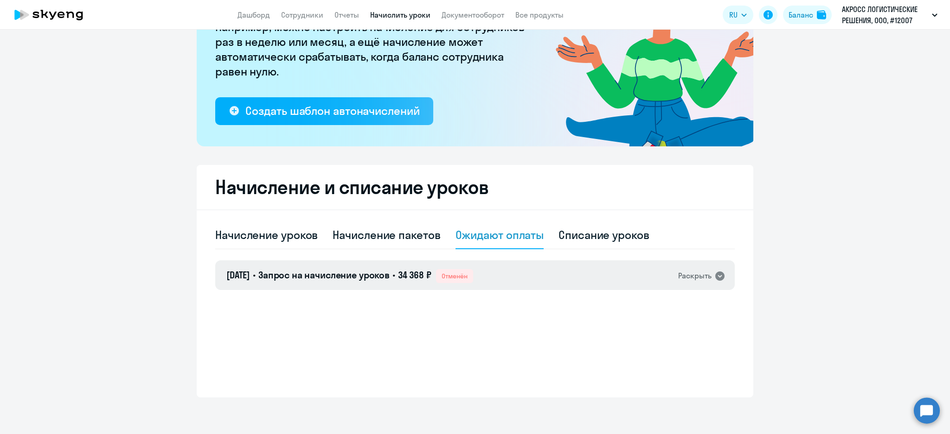
click at [535, 262] on div "[DATE] • Запрос на начисление уроков • 34 368 ₽ Отменён Раскрыть" at bounding box center [474, 276] width 519 height 30
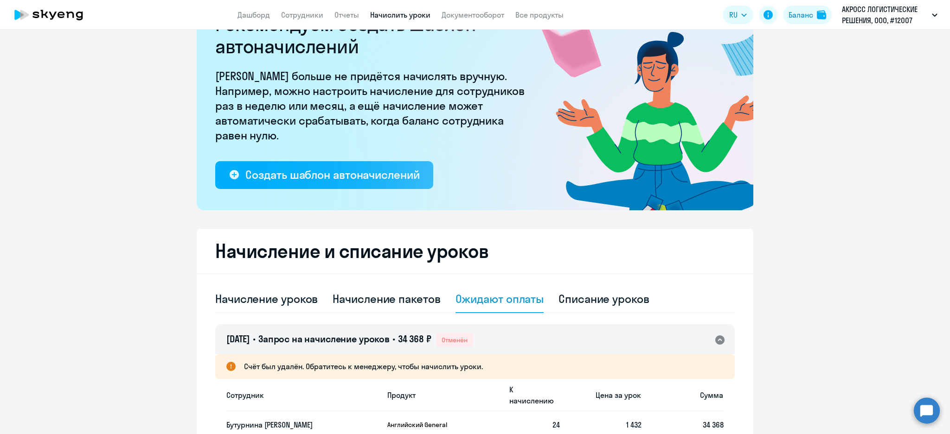
scroll to position [0, 0]
